Goal: Information Seeking & Learning: Learn about a topic

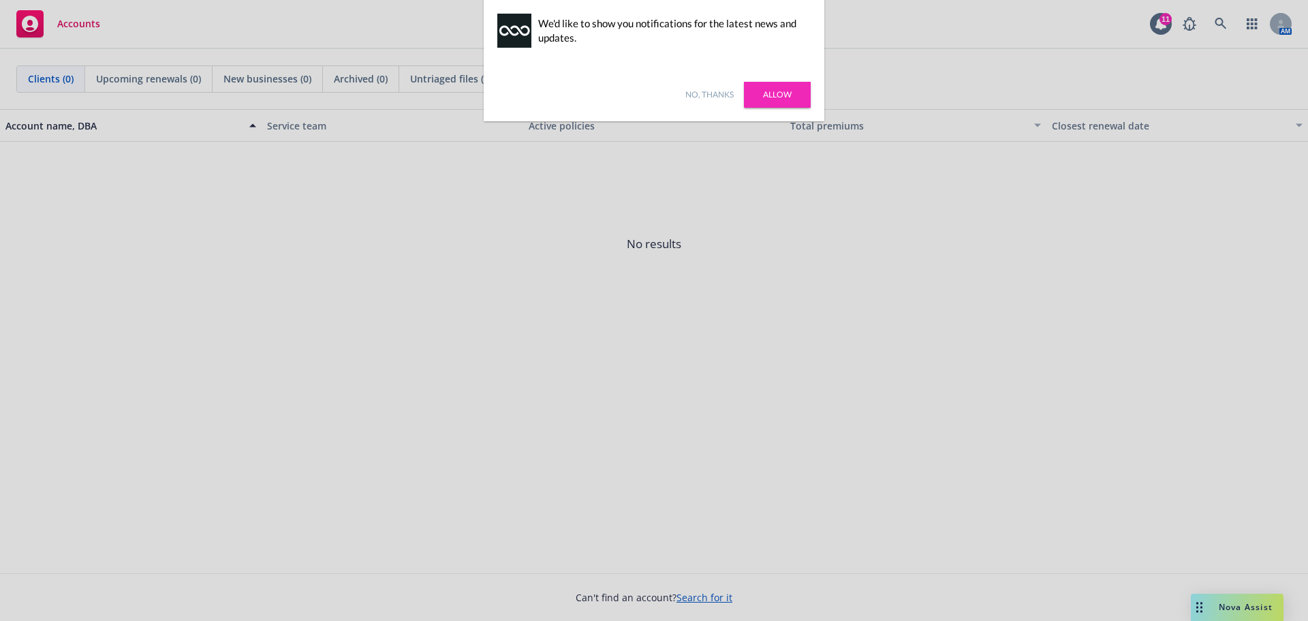
click at [716, 90] on link "No, thanks" at bounding box center [709, 95] width 48 height 12
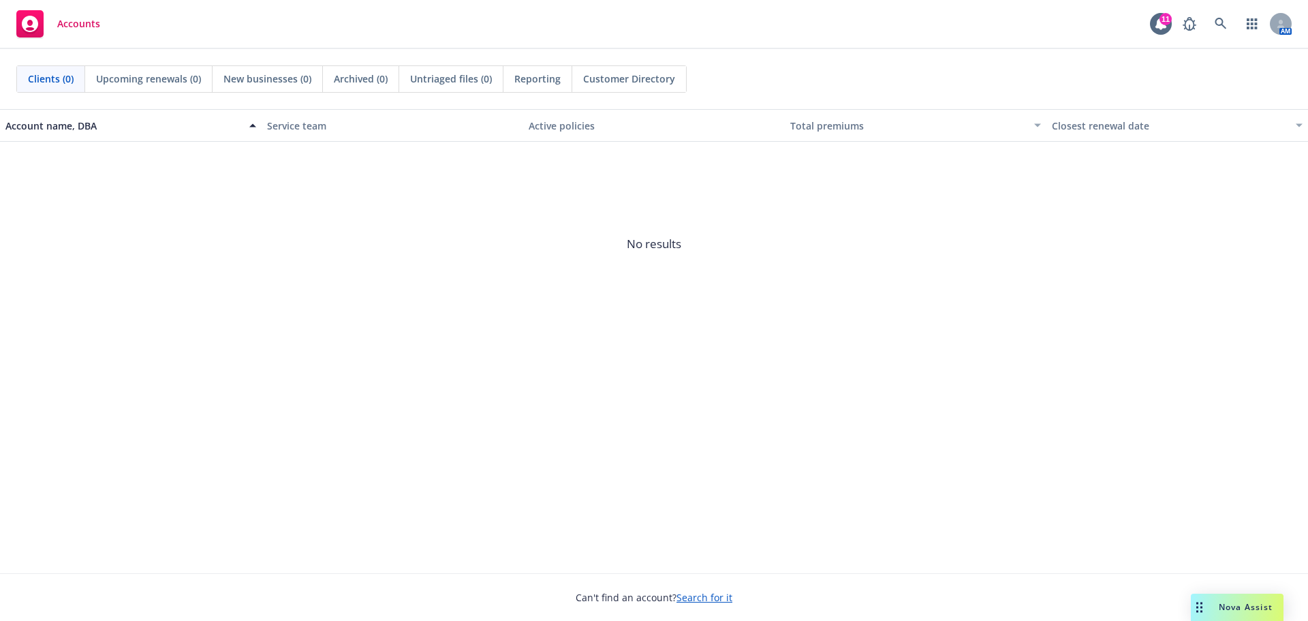
click at [936, 238] on span "No results" at bounding box center [654, 244] width 1308 height 204
click at [1210, 22] on link at bounding box center [1220, 23] width 27 height 27
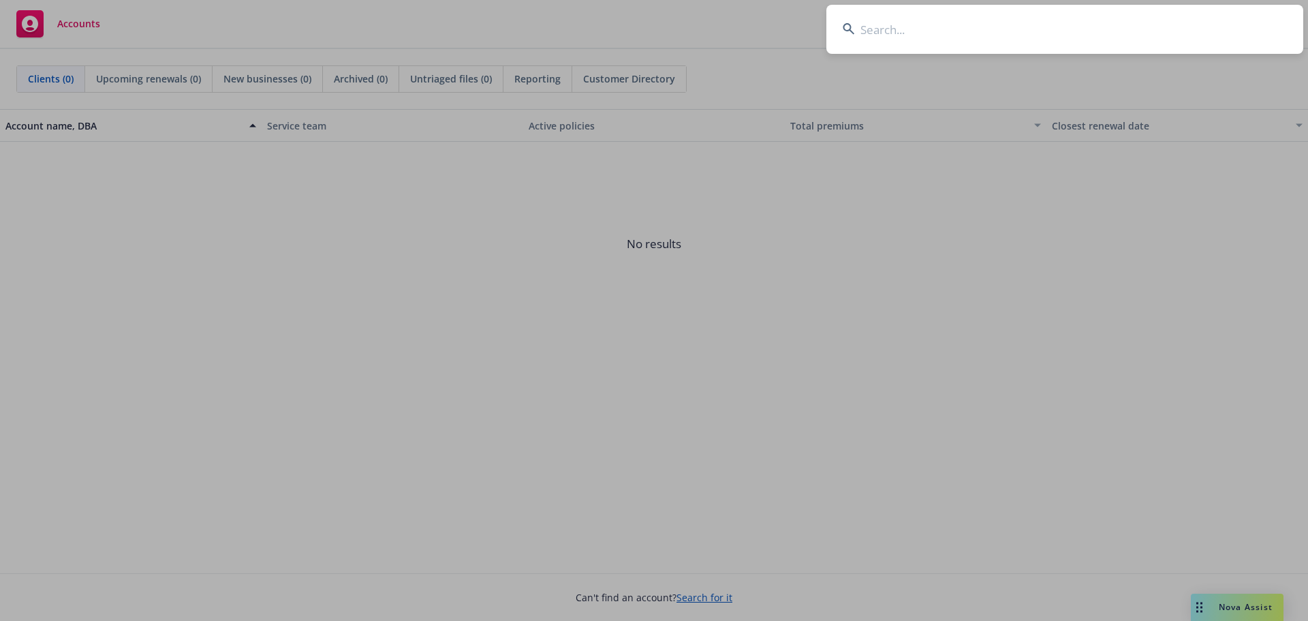
click at [1113, 34] on input at bounding box center [1064, 29] width 477 height 49
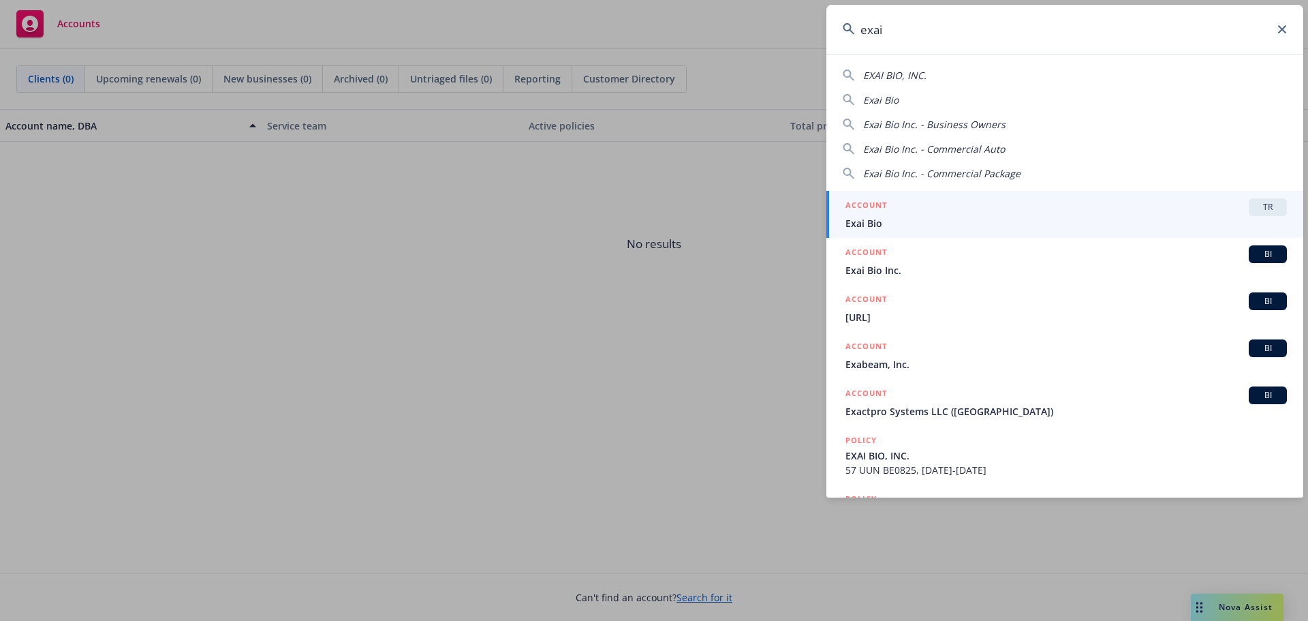
type input "exai"
click at [967, 205] on div "ACCOUNT TR" at bounding box center [1065, 207] width 441 height 18
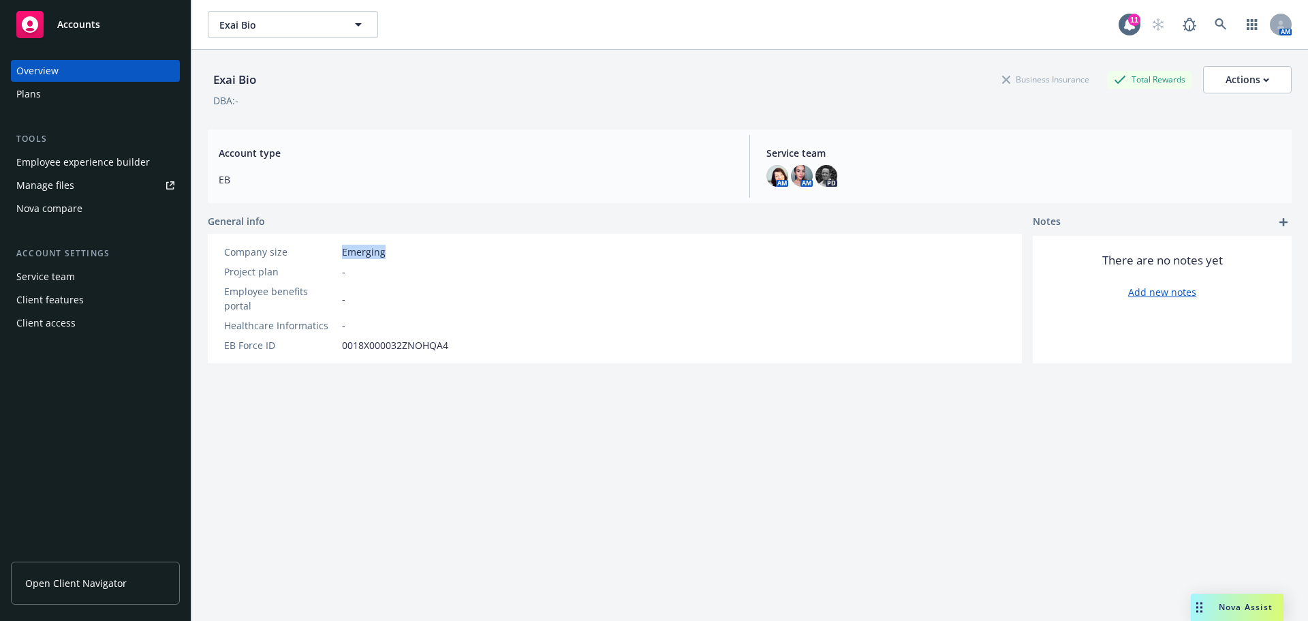
drag, startPoint x: 391, startPoint y: 259, endPoint x: 340, endPoint y: 257, distance: 51.1
click at [340, 257] on div "Company size Emerging Project plan - Employee benefits portal - Healthcare Info…" at bounding box center [336, 299] width 235 height 108
click at [31, 87] on div "Plans" at bounding box center [28, 94] width 25 height 22
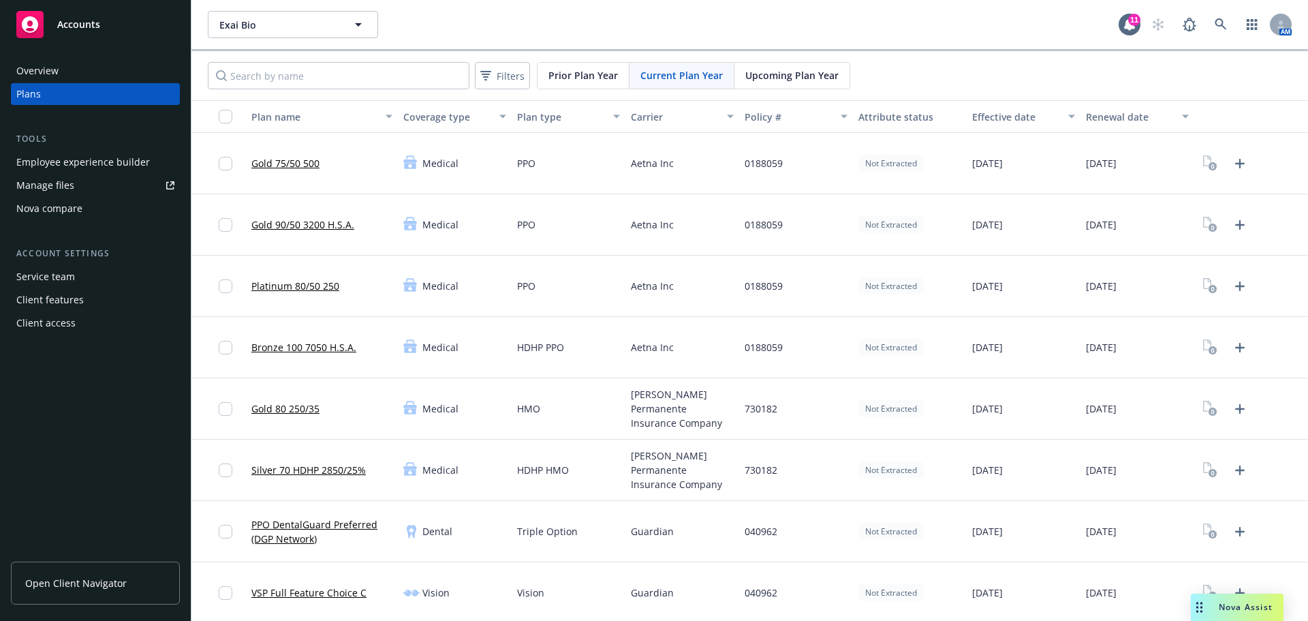
click at [88, 588] on span "Open Client Navigator" at bounding box center [75, 583] width 101 height 14
click at [109, 163] on div "Employee experience builder" at bounding box center [83, 162] width 134 height 22
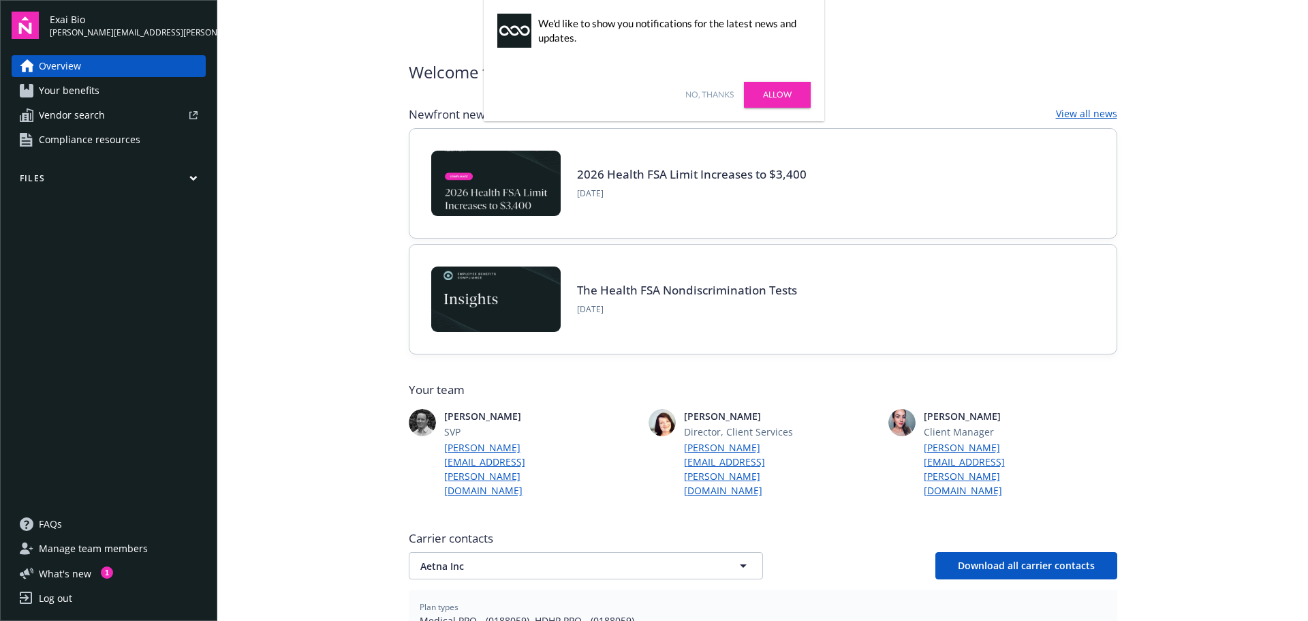
click at [363, 116] on main "Welcome to Navigator Newfront news View all news 2026 Health FSA Limit Increase…" at bounding box center [762, 310] width 1091 height 621
click at [719, 93] on link "No, thanks" at bounding box center [709, 95] width 48 height 12
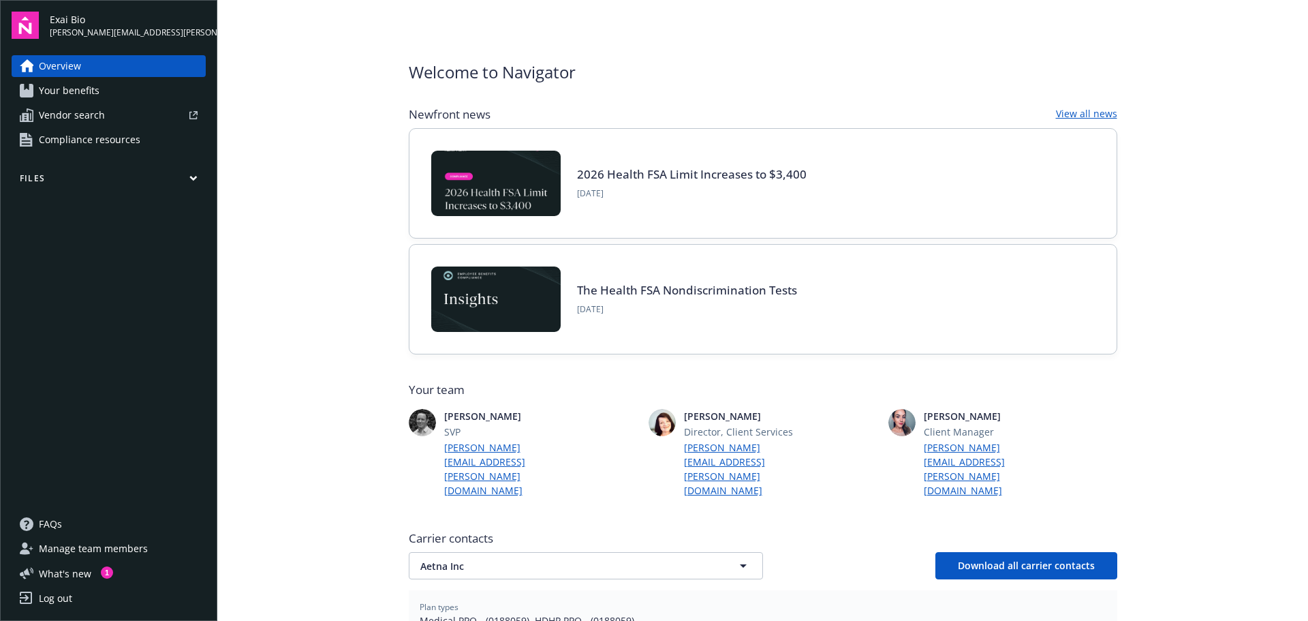
click at [851, 101] on div "Welcome to Navigator Newfront news View all news 2026 Health FSA Limit Increase…" at bounding box center [763, 570] width 708 height 1020
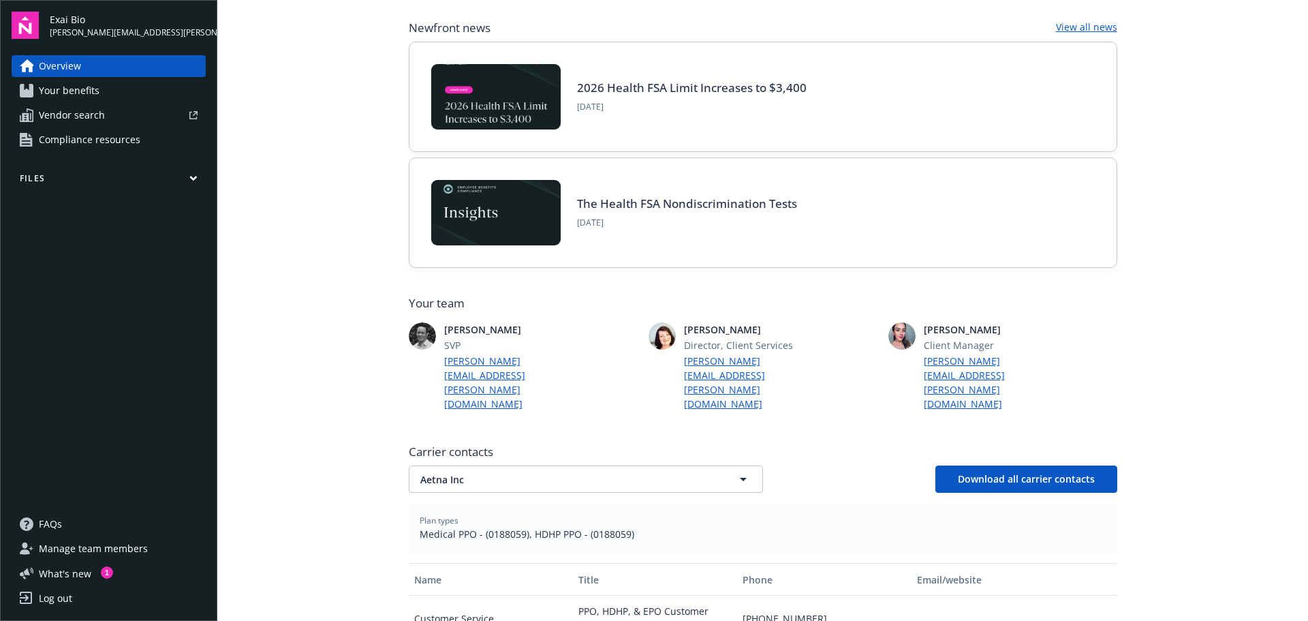
scroll to position [82, 0]
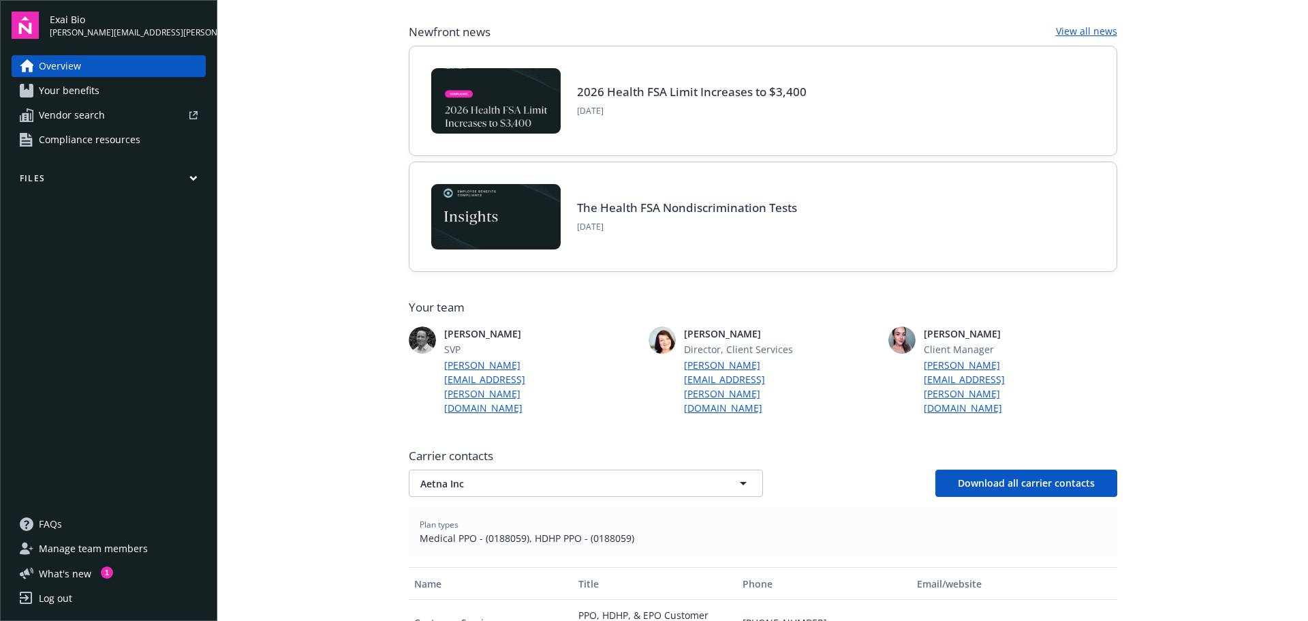
click at [103, 96] on link "Your benefits" at bounding box center [109, 91] width 194 height 22
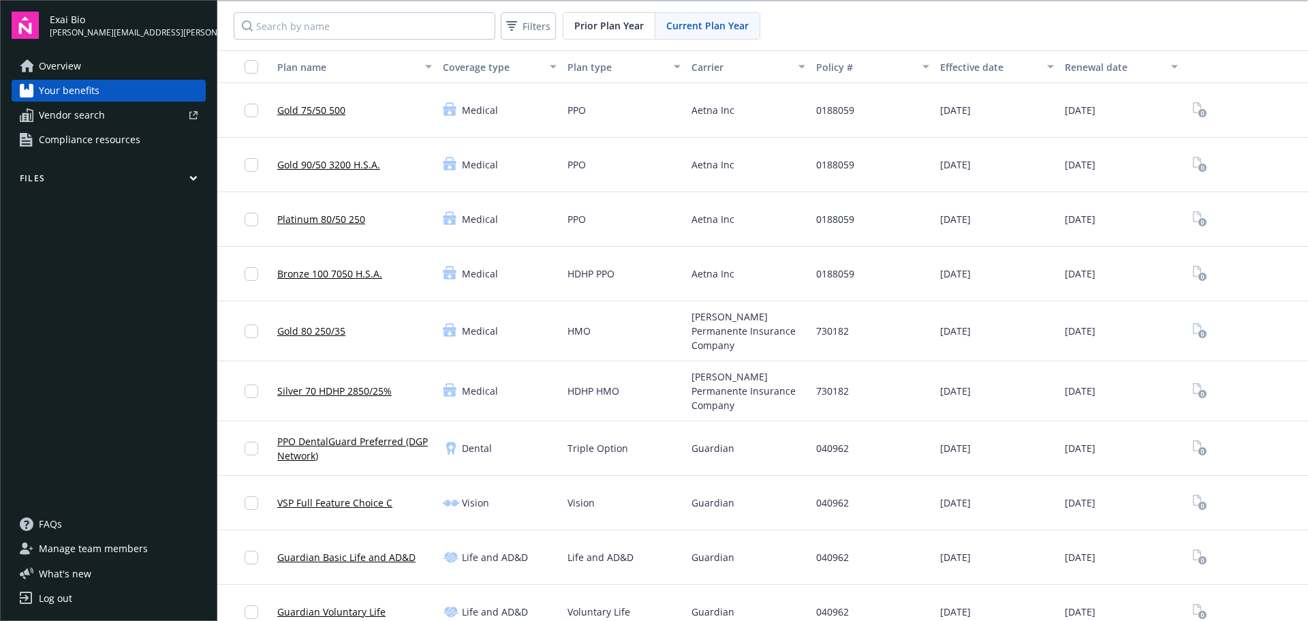
click at [107, 117] on link "Vendor search" at bounding box center [109, 115] width 194 height 22
click at [97, 71] on link "Overview" at bounding box center [109, 66] width 194 height 22
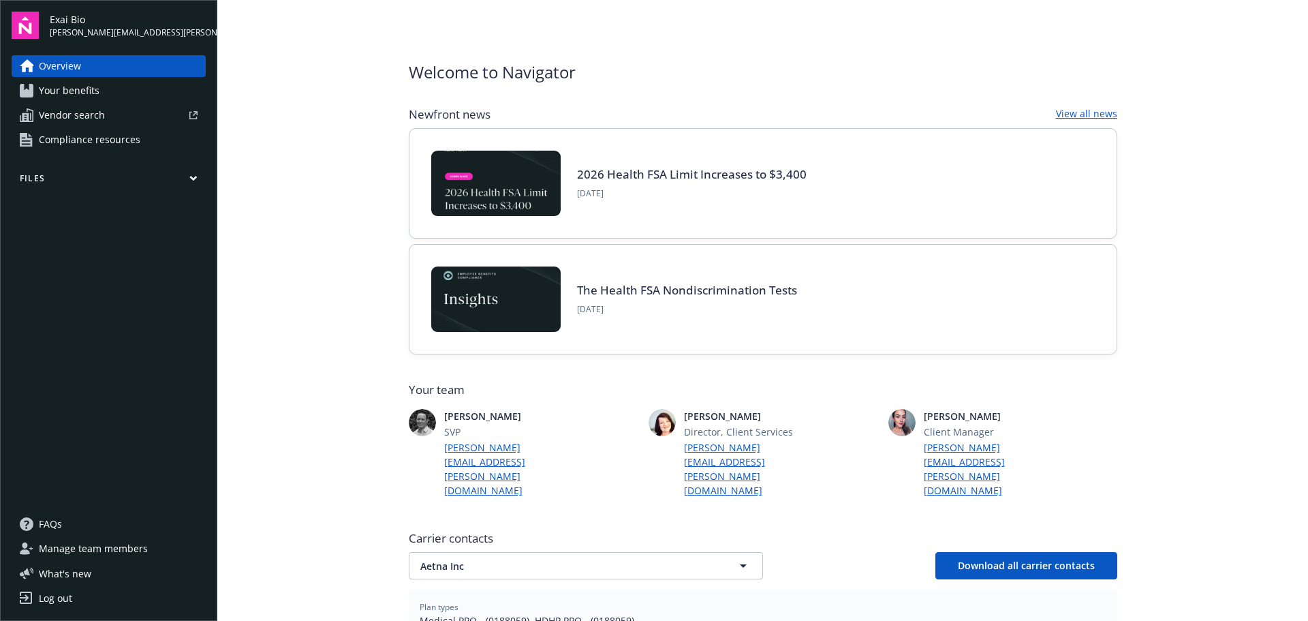
click at [87, 20] on span "Exai Bio" at bounding box center [128, 19] width 156 height 14
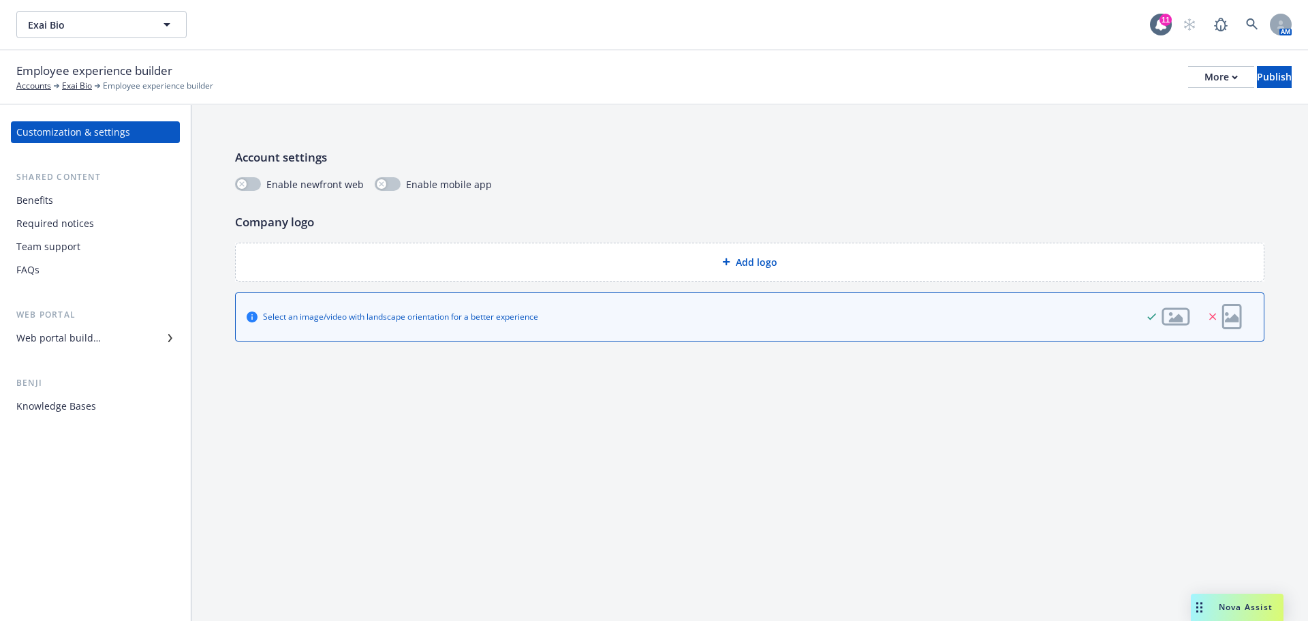
click at [85, 199] on div "Benefits" at bounding box center [95, 200] width 158 height 22
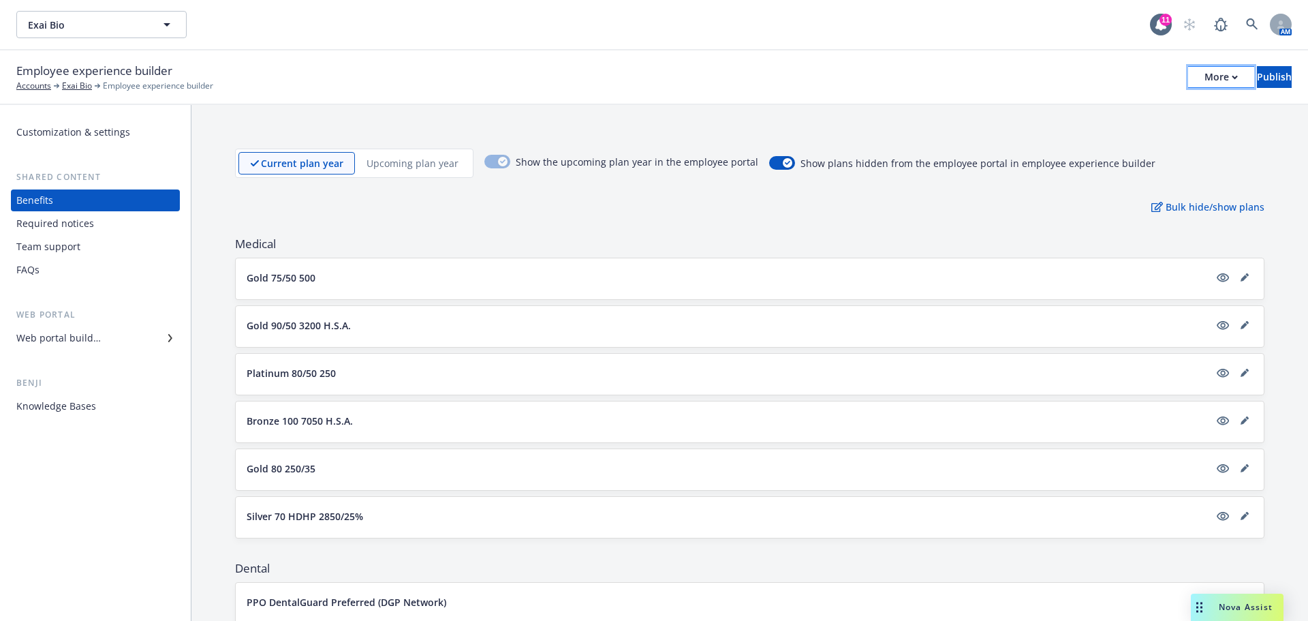
click at [1204, 81] on div "More" at bounding box center [1220, 77] width 33 height 20
click at [945, 27] on div "Exai Bio Exai Bio" at bounding box center [582, 24] width 1133 height 27
click at [1243, 14] on link at bounding box center [1251, 24] width 27 height 27
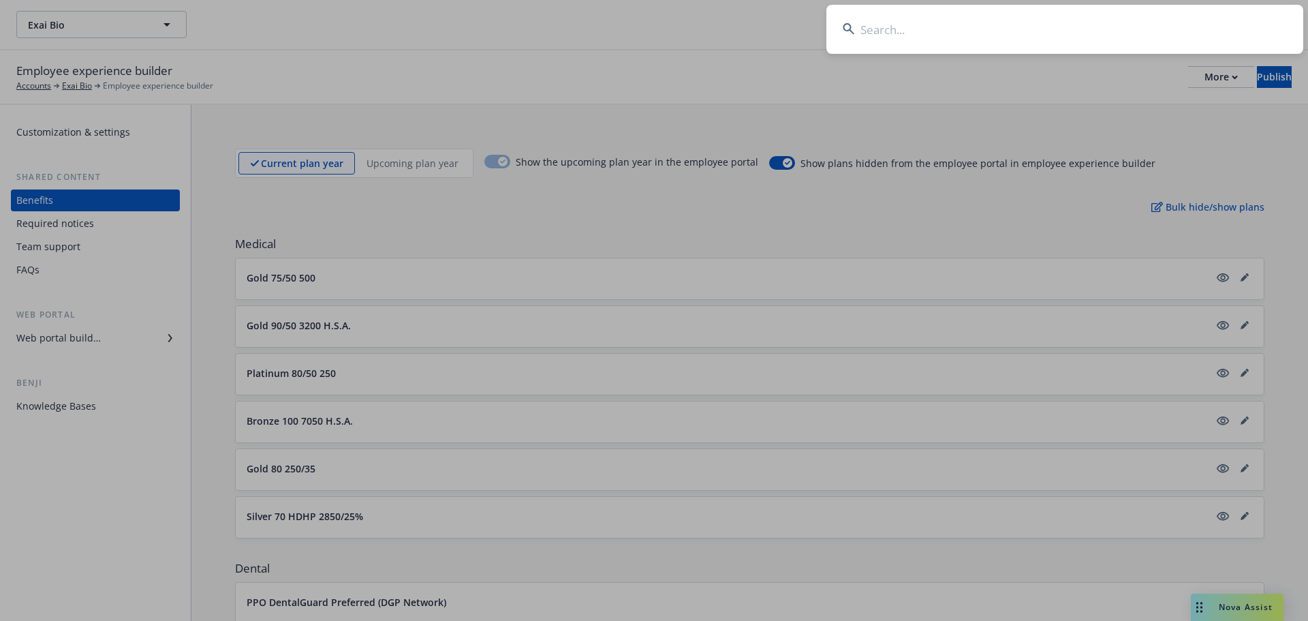
drag, startPoint x: 892, startPoint y: 1, endPoint x: 940, endPoint y: 36, distance: 59.5
click at [940, 37] on input at bounding box center [1064, 29] width 477 height 49
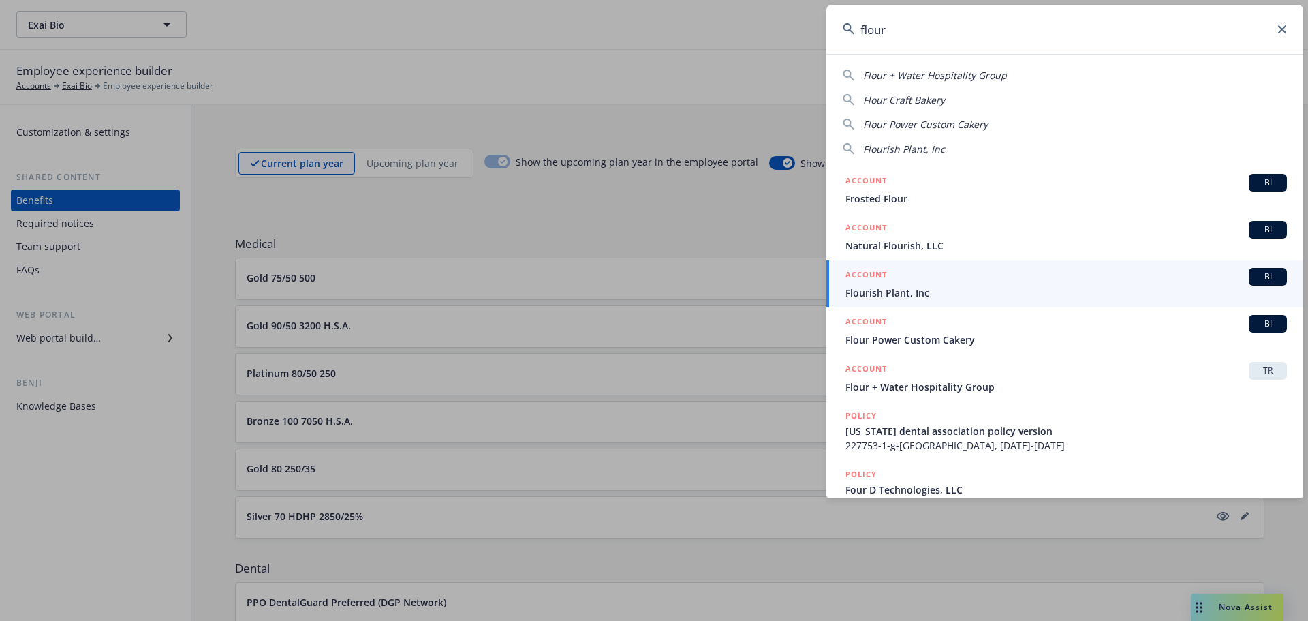
type input "flour"
click at [1029, 366] on div "ACCOUNT TR" at bounding box center [1065, 371] width 441 height 18
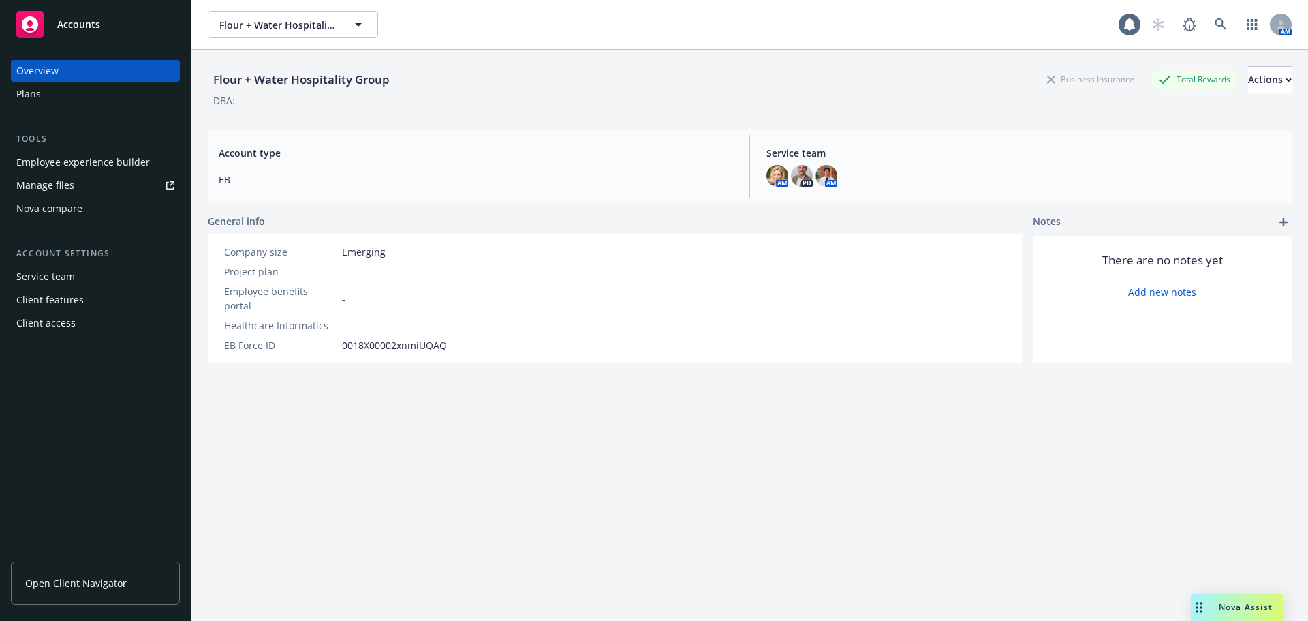
click at [61, 158] on div "Employee experience builder" at bounding box center [83, 162] width 134 height 22
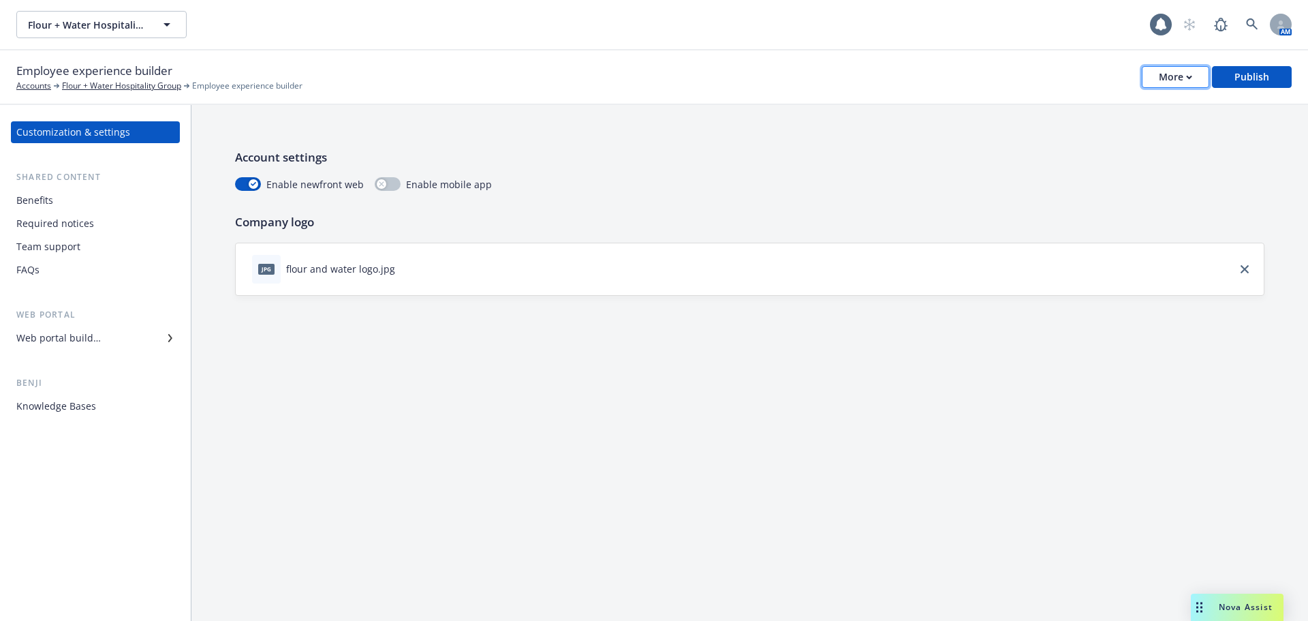
click at [1176, 81] on div "More" at bounding box center [1175, 77] width 33 height 20
click at [1153, 108] on link "Copy preview link" at bounding box center [1108, 107] width 202 height 27
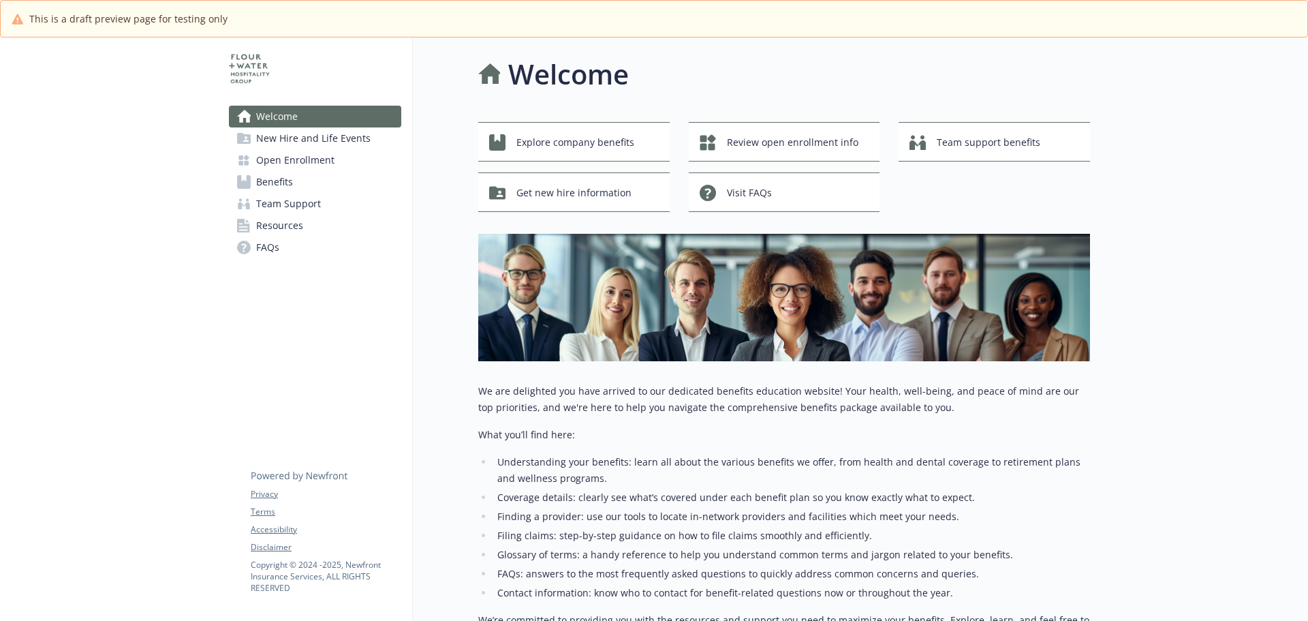
click at [319, 161] on span "Open Enrollment" at bounding box center [295, 160] width 78 height 22
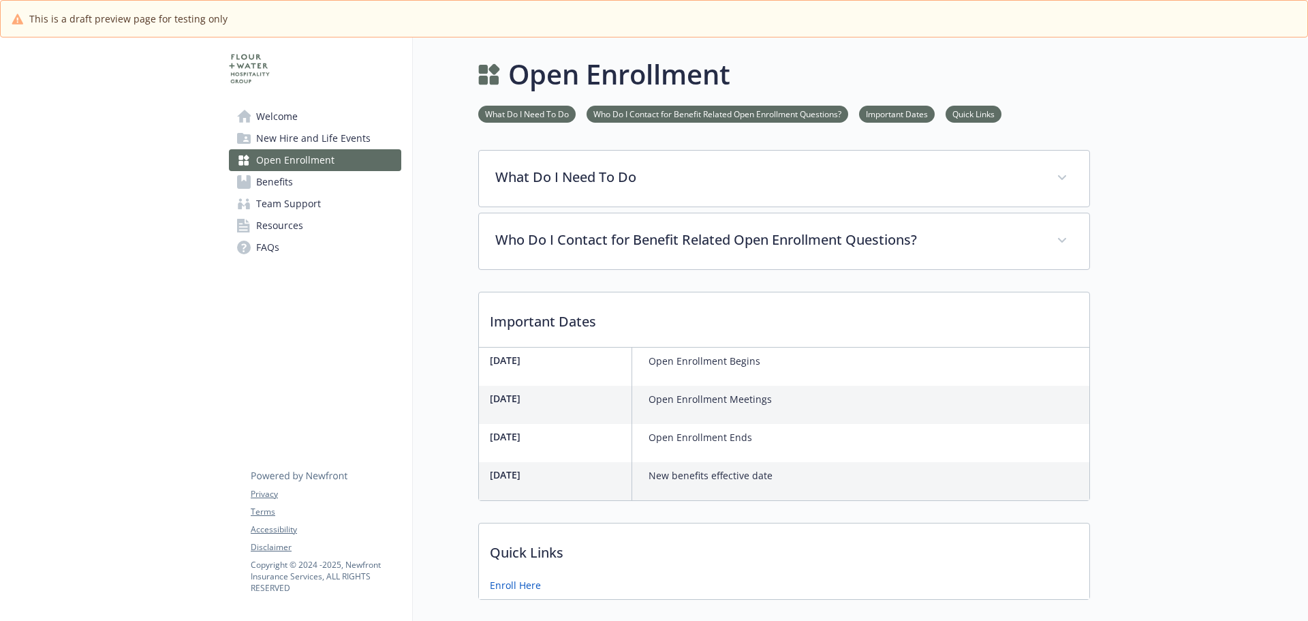
click at [305, 177] on link "Benefits" at bounding box center [315, 182] width 172 height 22
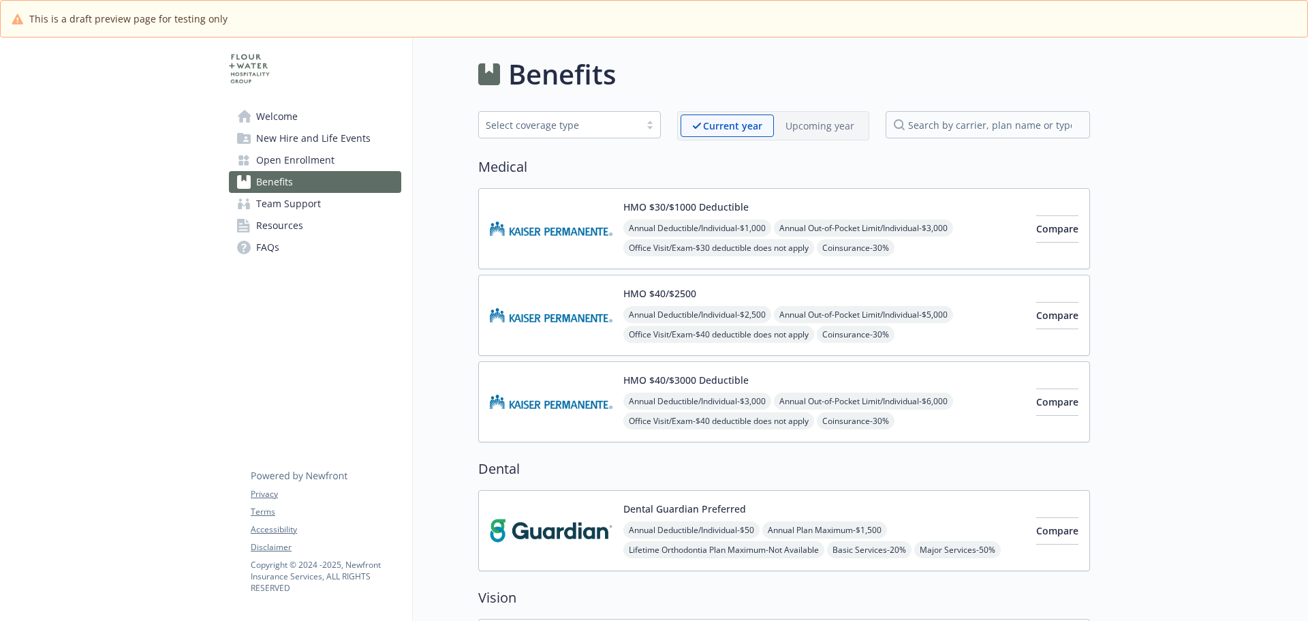
click at [776, 195] on div "HMO $30/$1000 Deductible Annual Deductible/Individual - $1,000 Annual Out-of-Po…" at bounding box center [784, 228] width 612 height 81
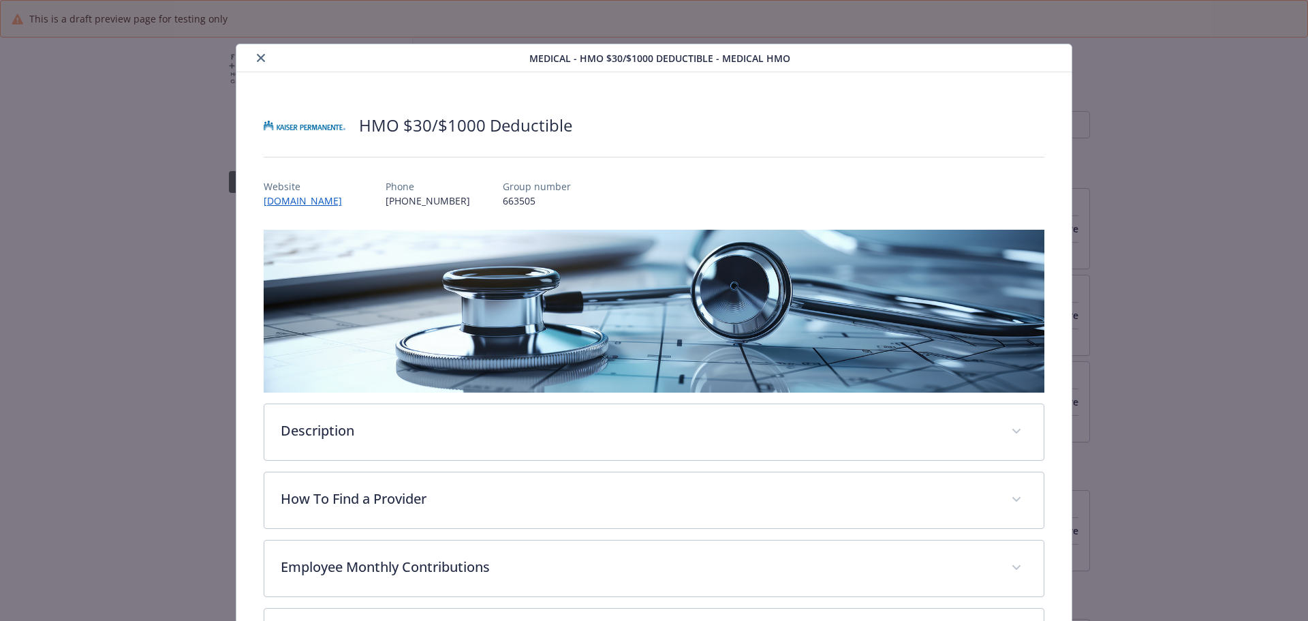
click at [260, 54] on button "close" at bounding box center [261, 58] width 16 height 16
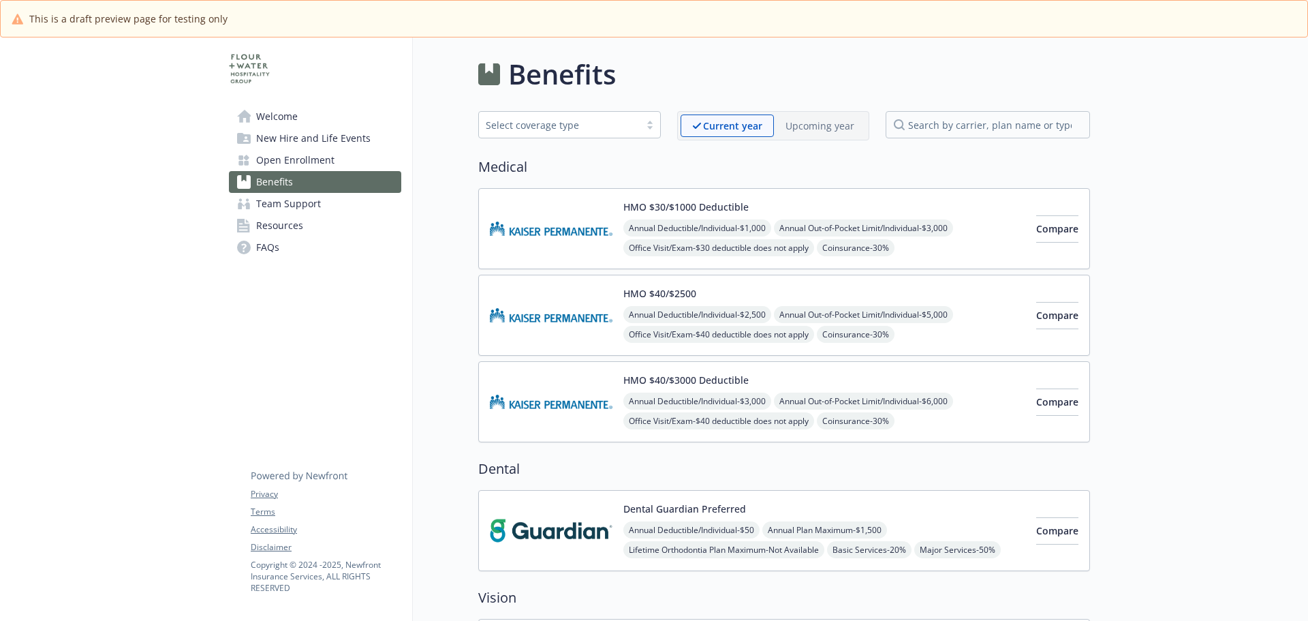
click at [595, 212] on img at bounding box center [551, 229] width 123 height 58
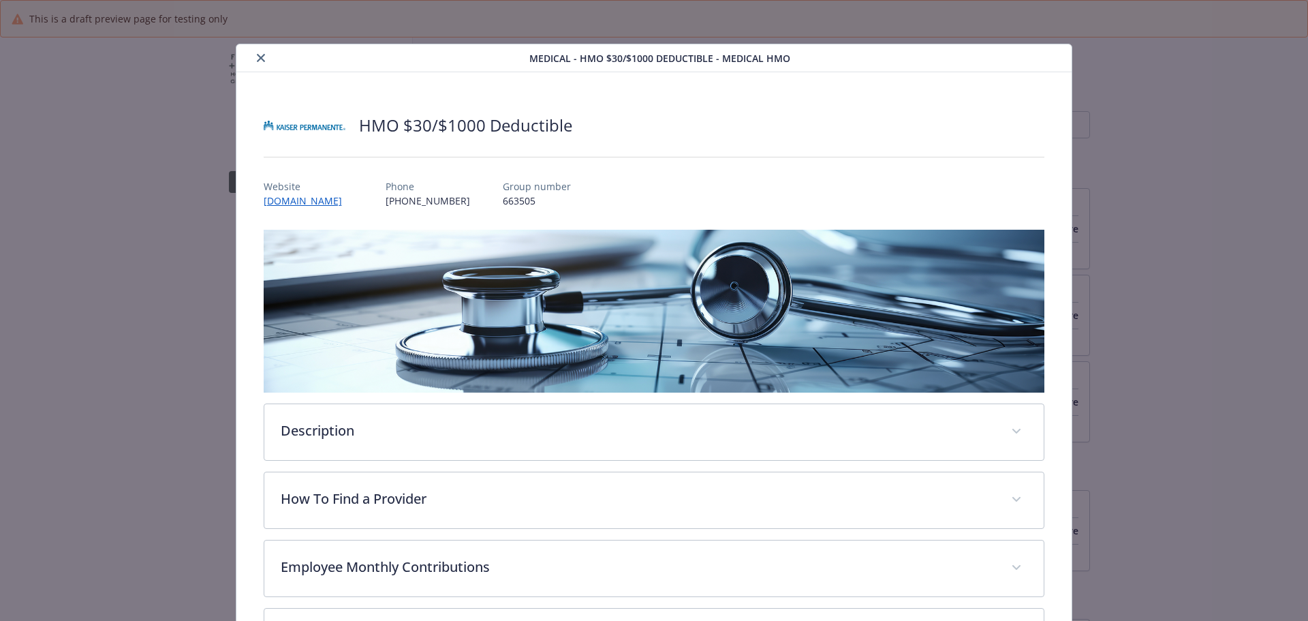
scroll to position [41, 0]
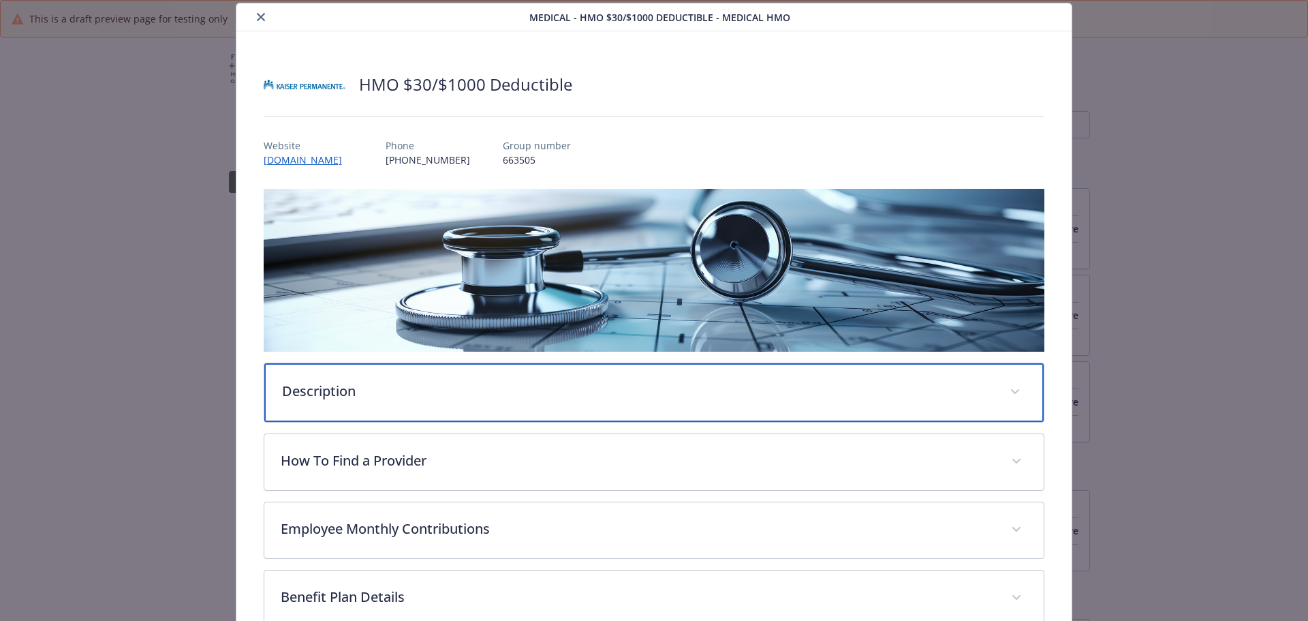
click at [448, 394] on p "Description" at bounding box center [638, 391] width 712 height 20
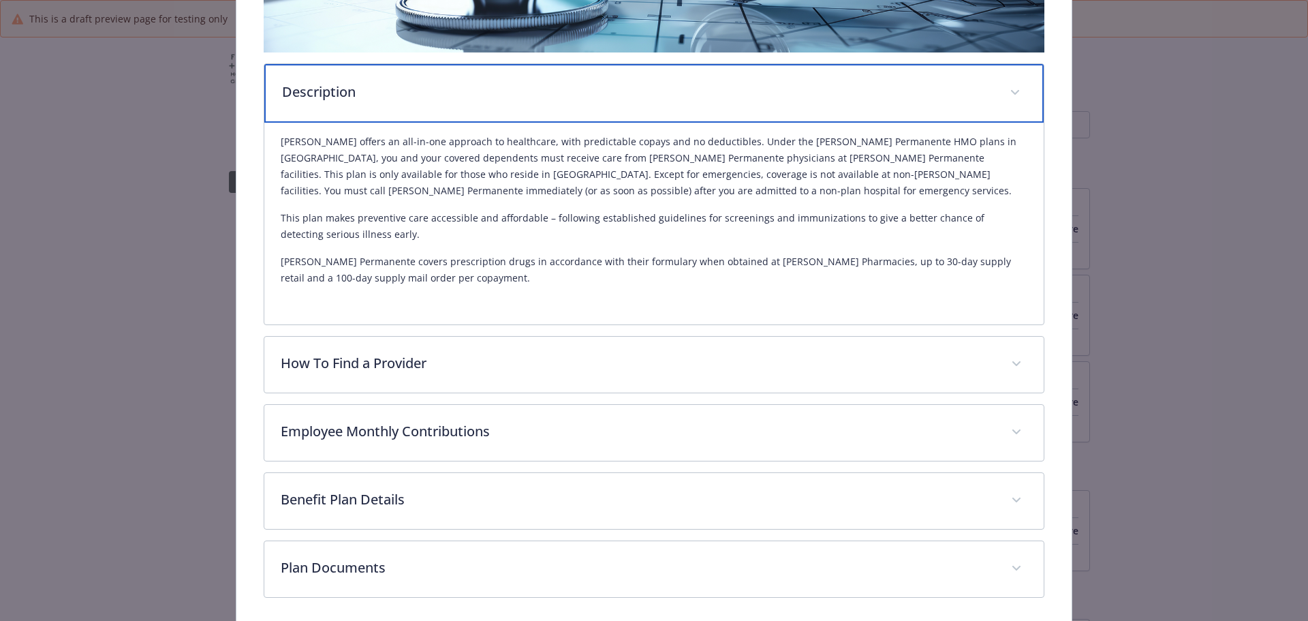
scroll to position [341, 0]
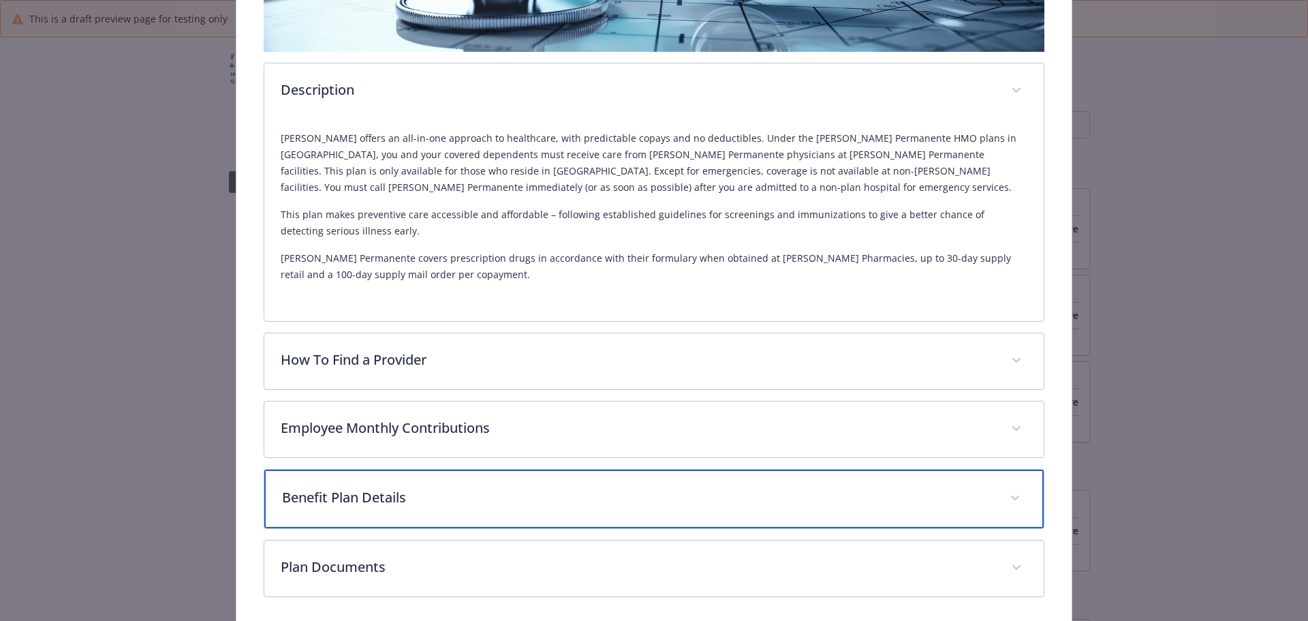
click at [490, 484] on div "Benefit Plan Details" at bounding box center [654, 498] width 780 height 59
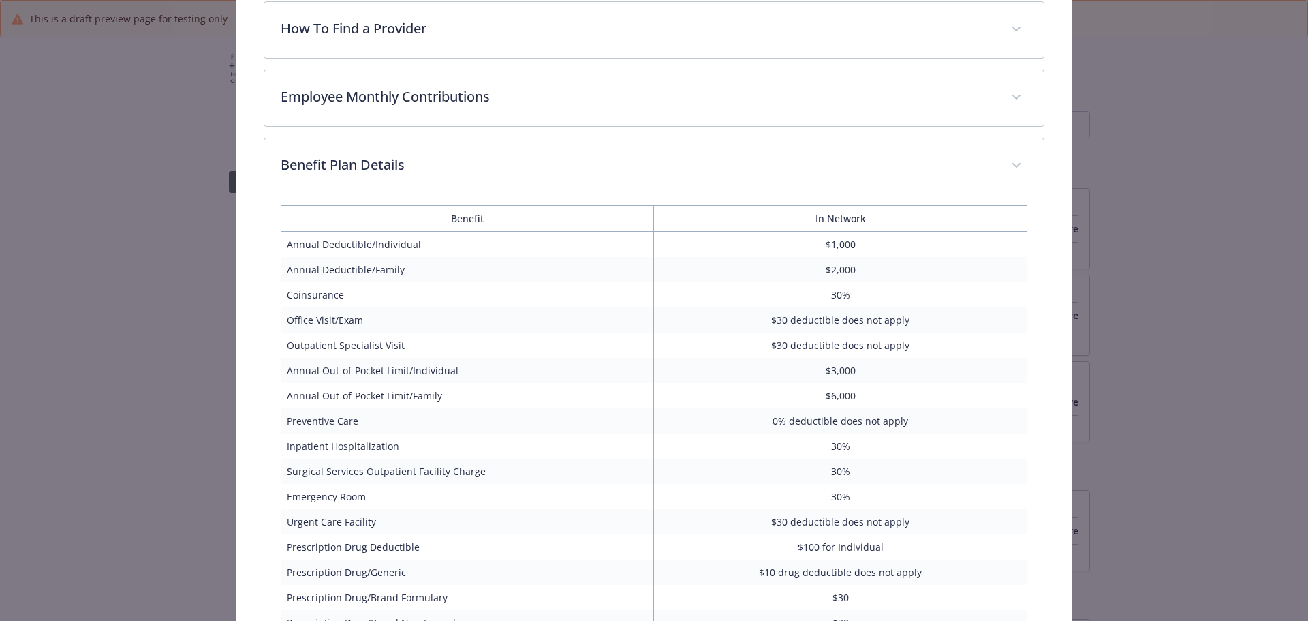
scroll to position [604, 0]
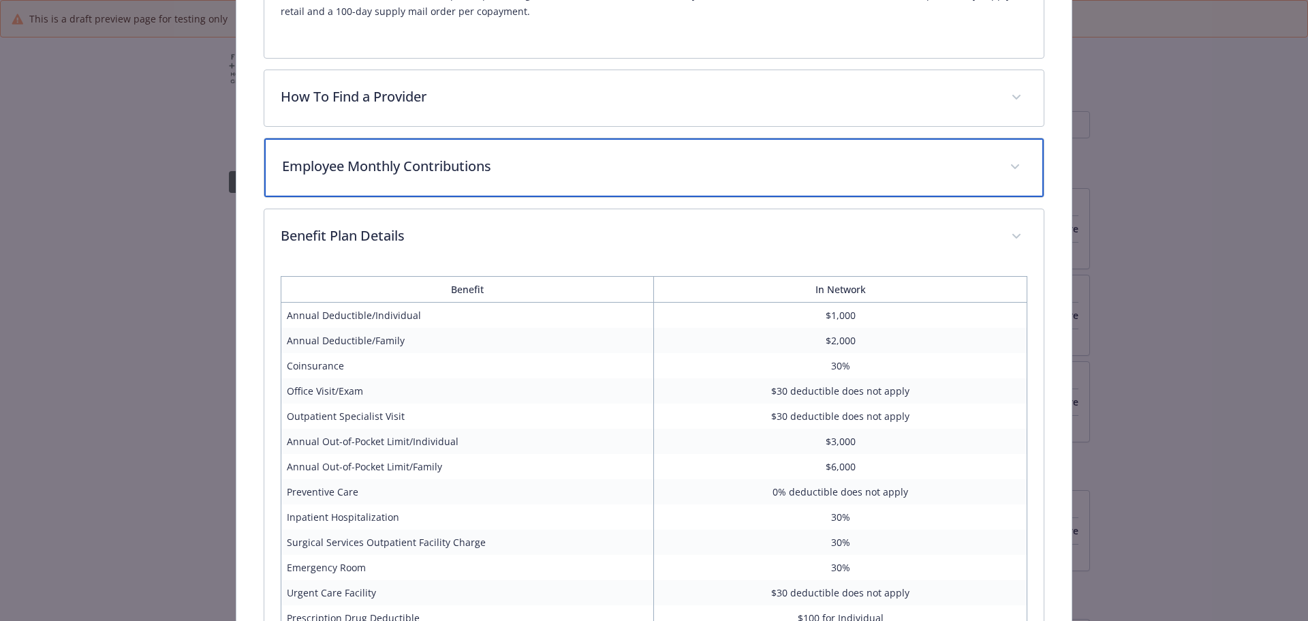
click at [906, 151] on div "Employee Monthly Contributions" at bounding box center [654, 167] width 780 height 59
